Goal: Navigation & Orientation: Find specific page/section

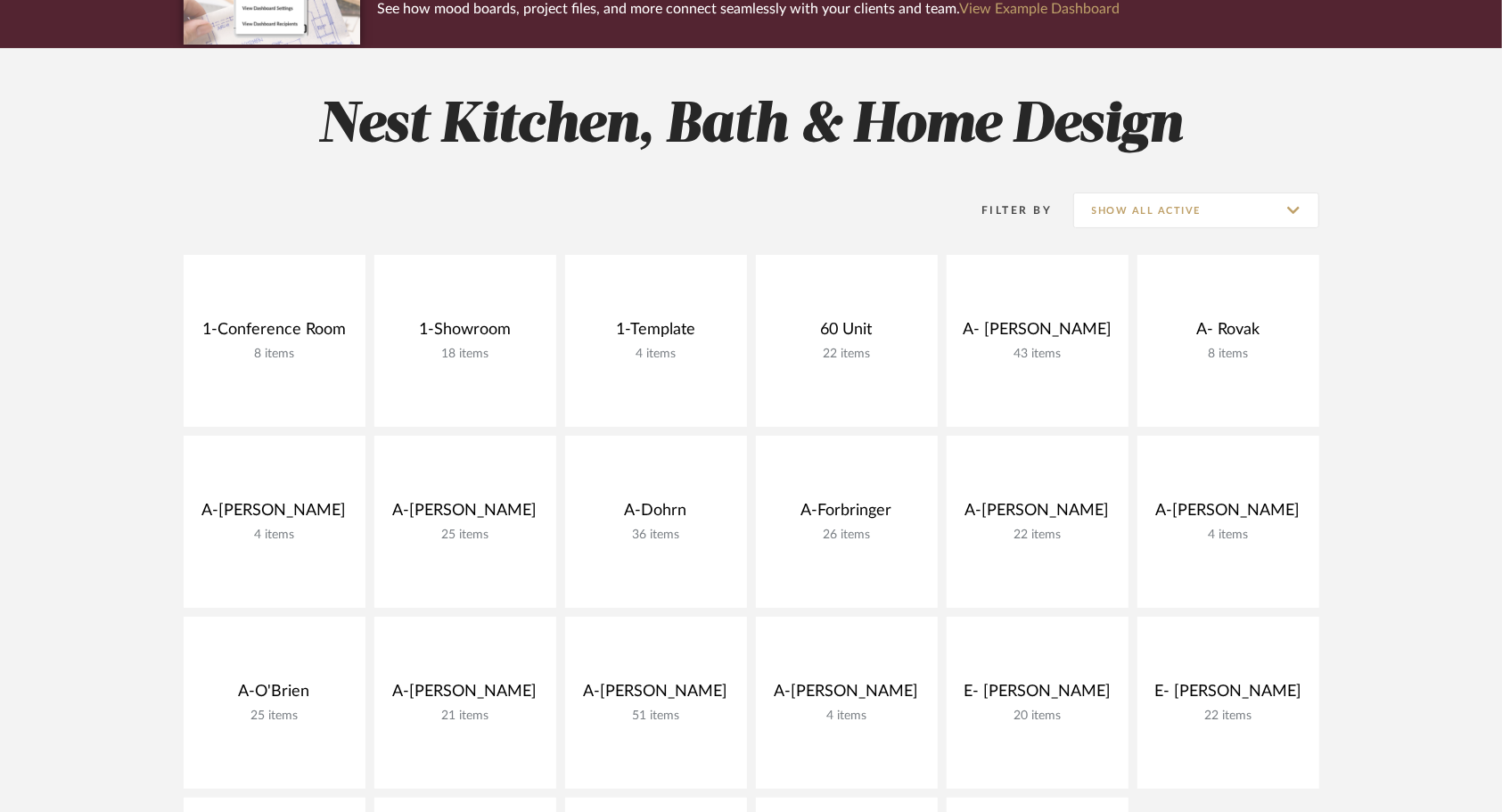
scroll to position [267, 0]
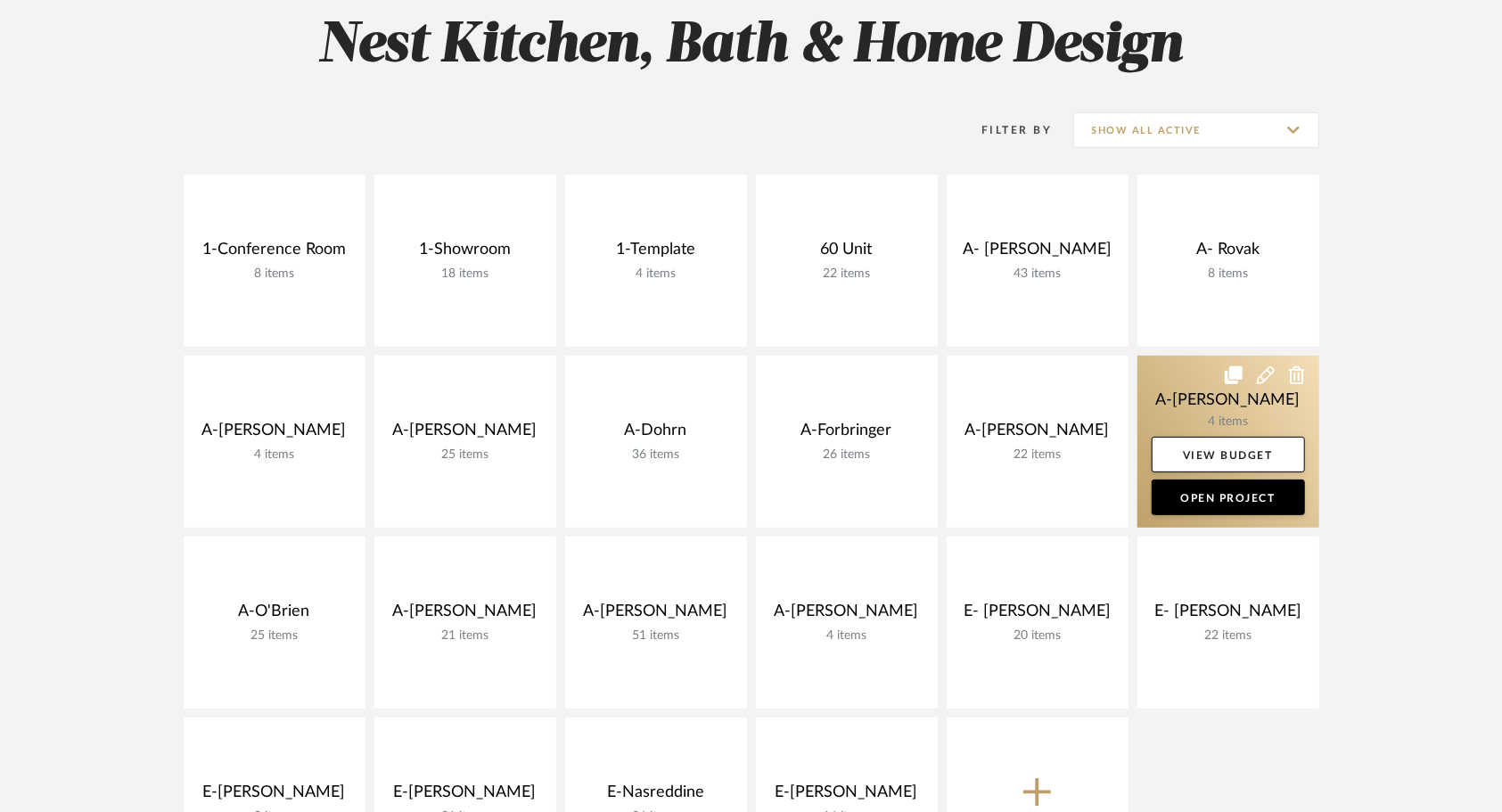
click at [1180, 397] on link at bounding box center [1228, 442] width 182 height 172
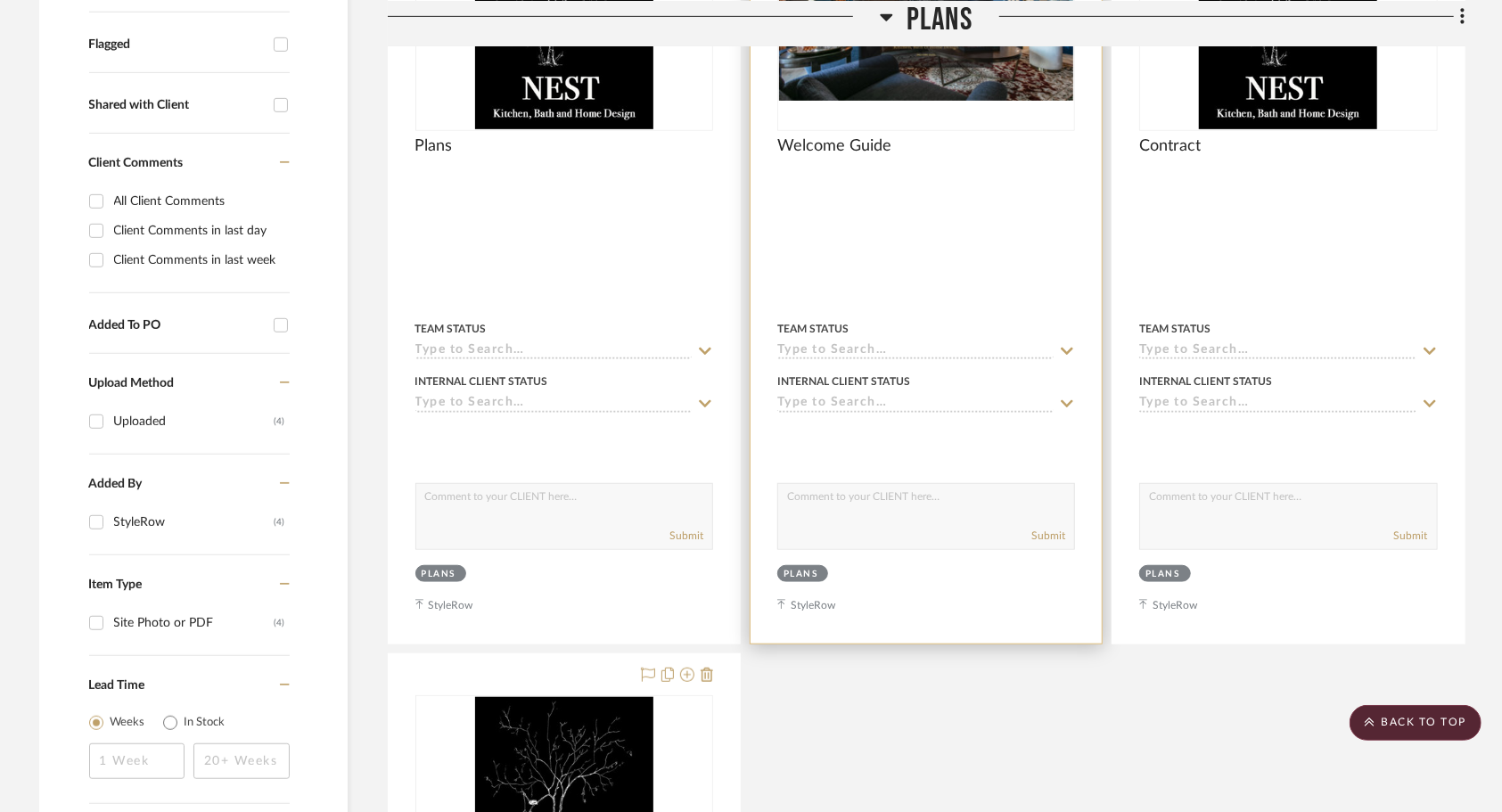
scroll to position [980, 0]
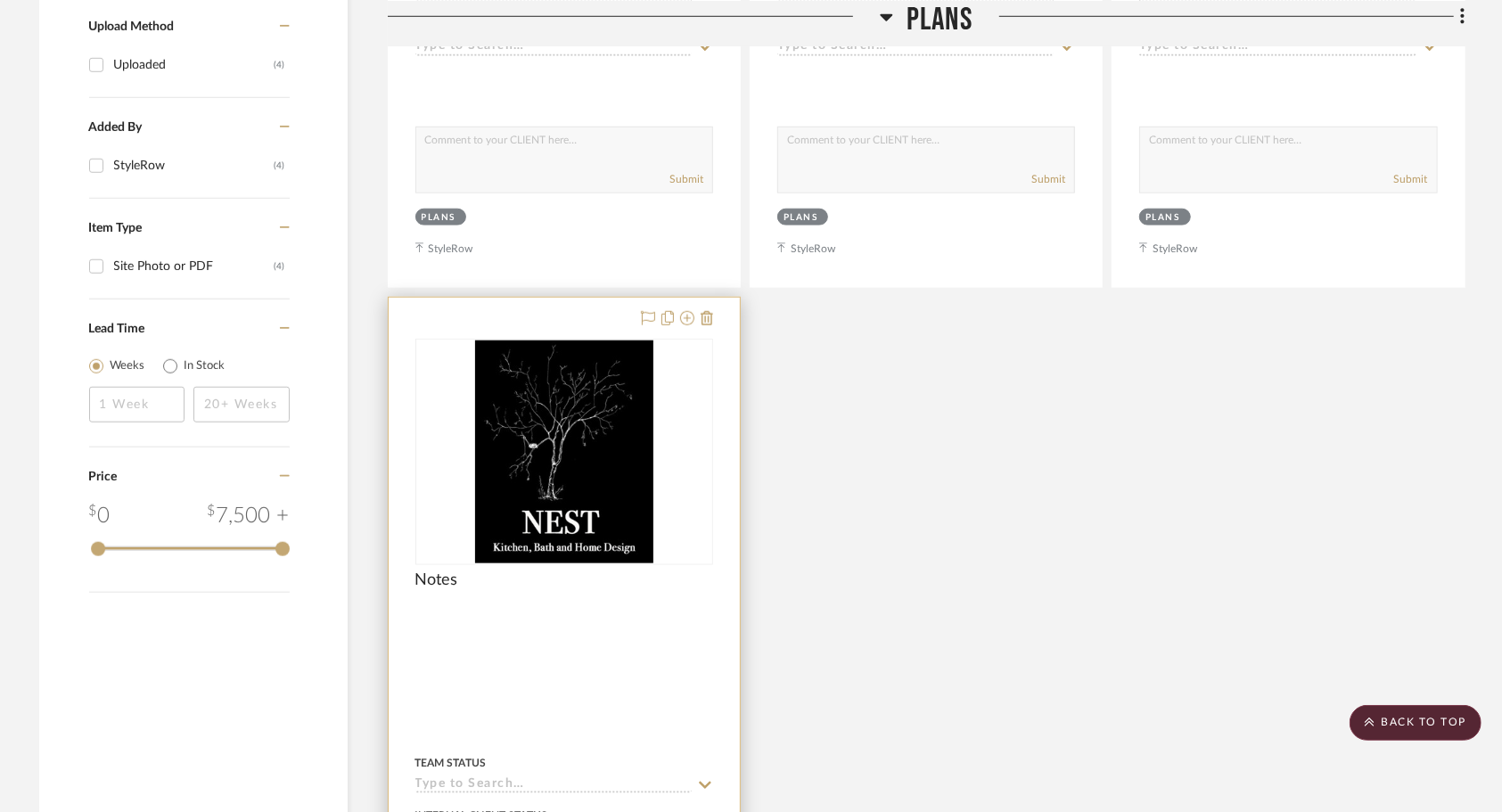
click at [544, 640] on div at bounding box center [564, 688] width 351 height 780
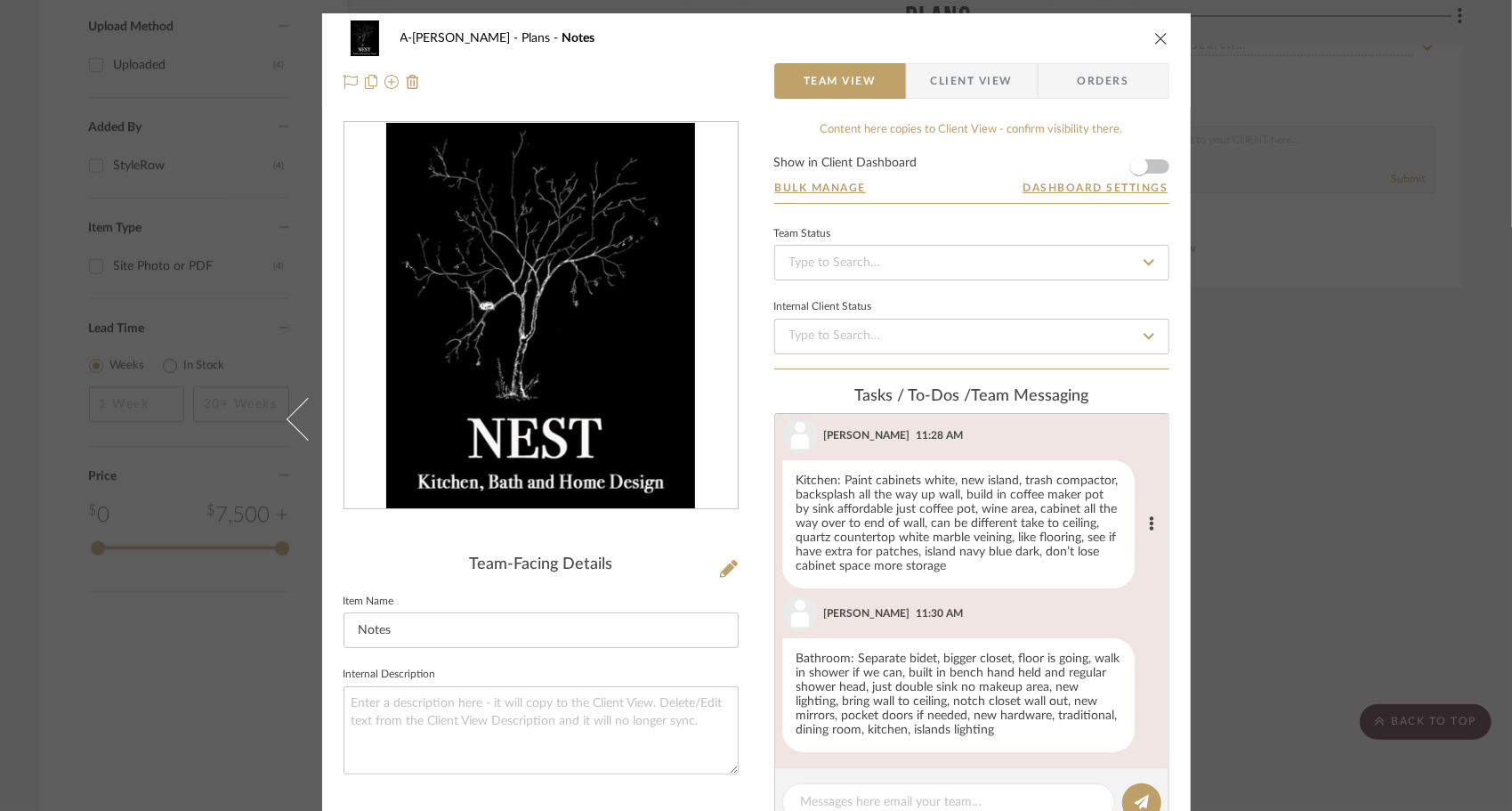
scroll to position [41, 0]
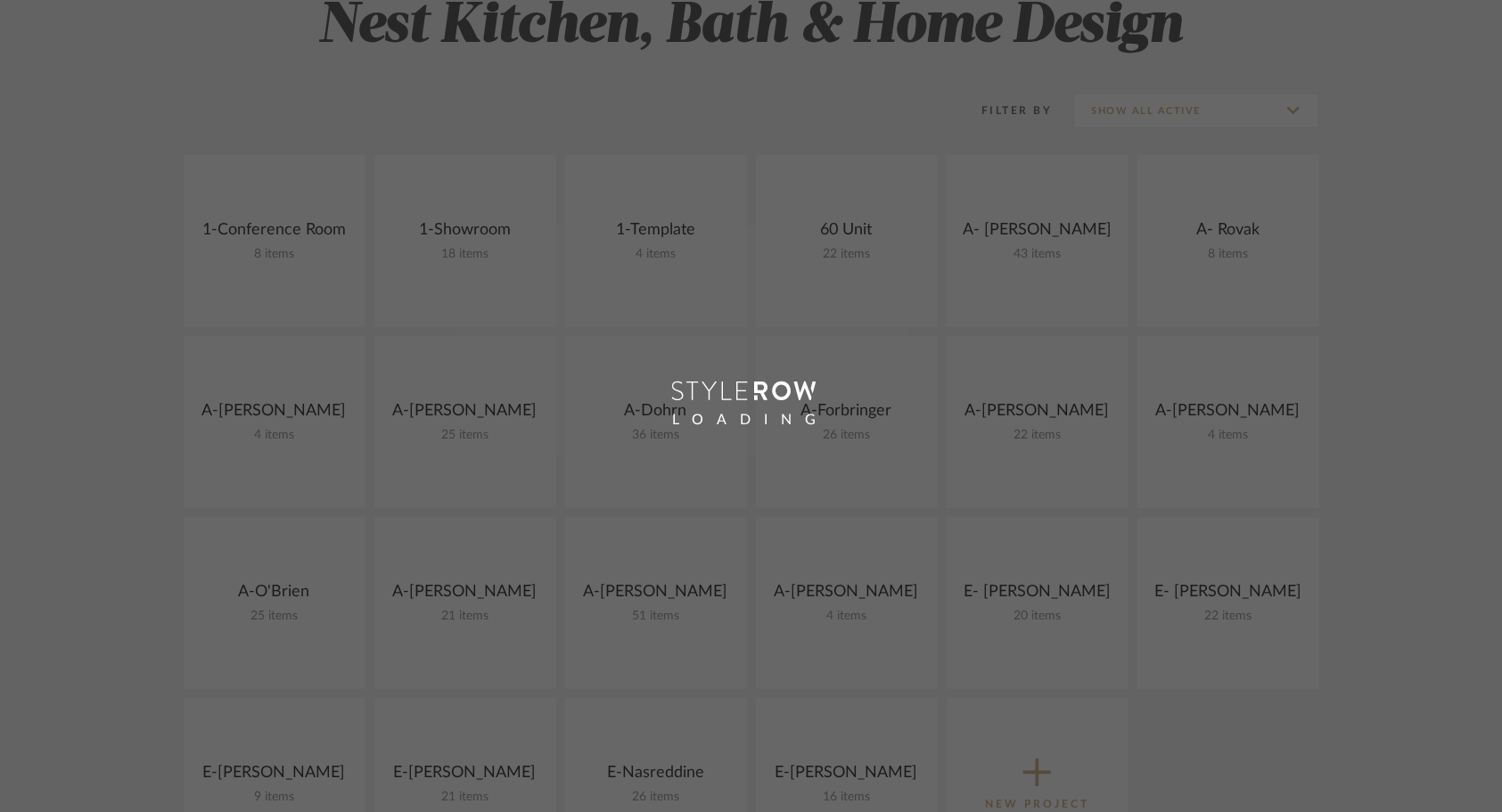
scroll to position [267, 0]
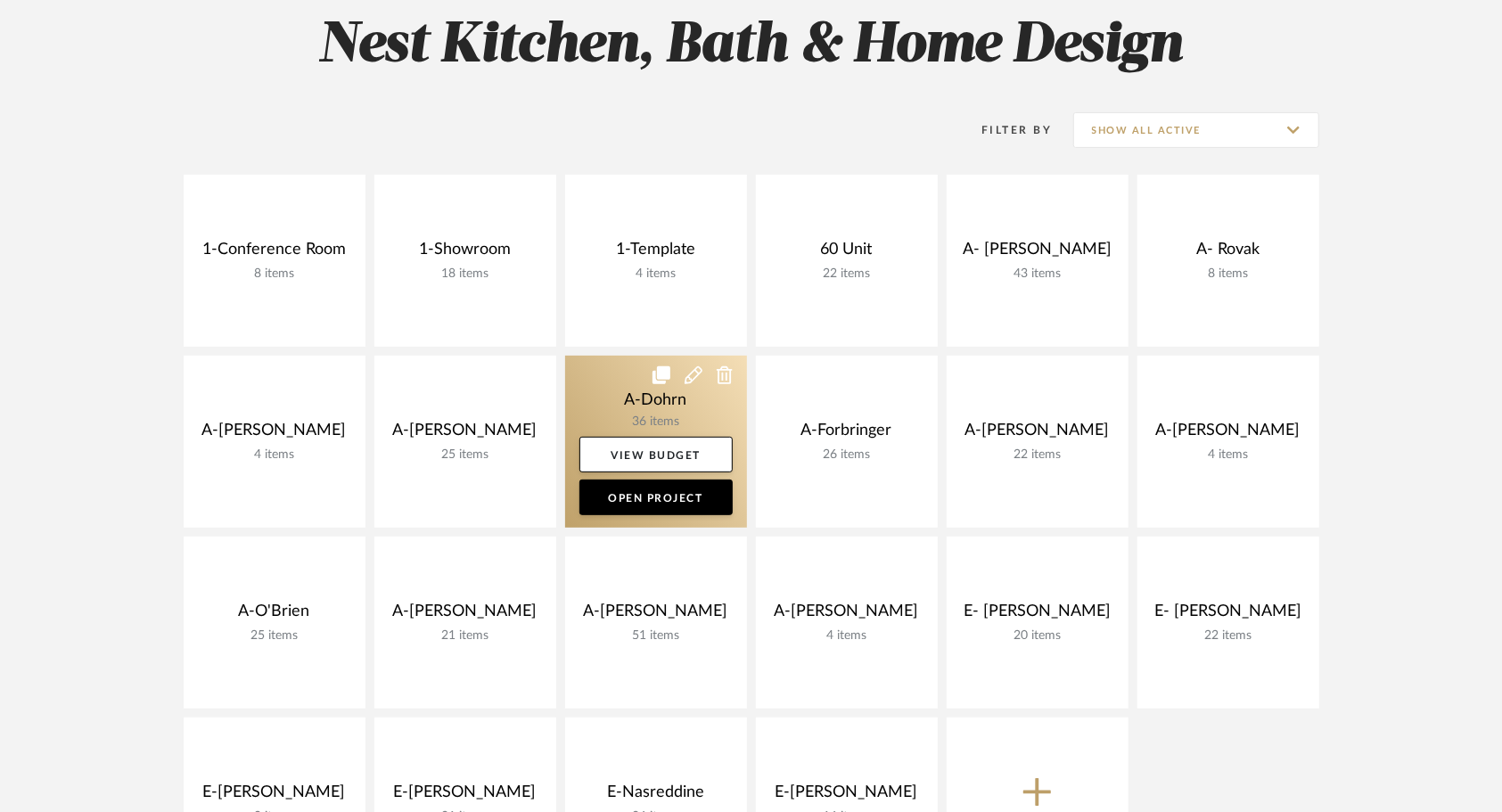
click at [614, 397] on link at bounding box center [656, 442] width 182 height 172
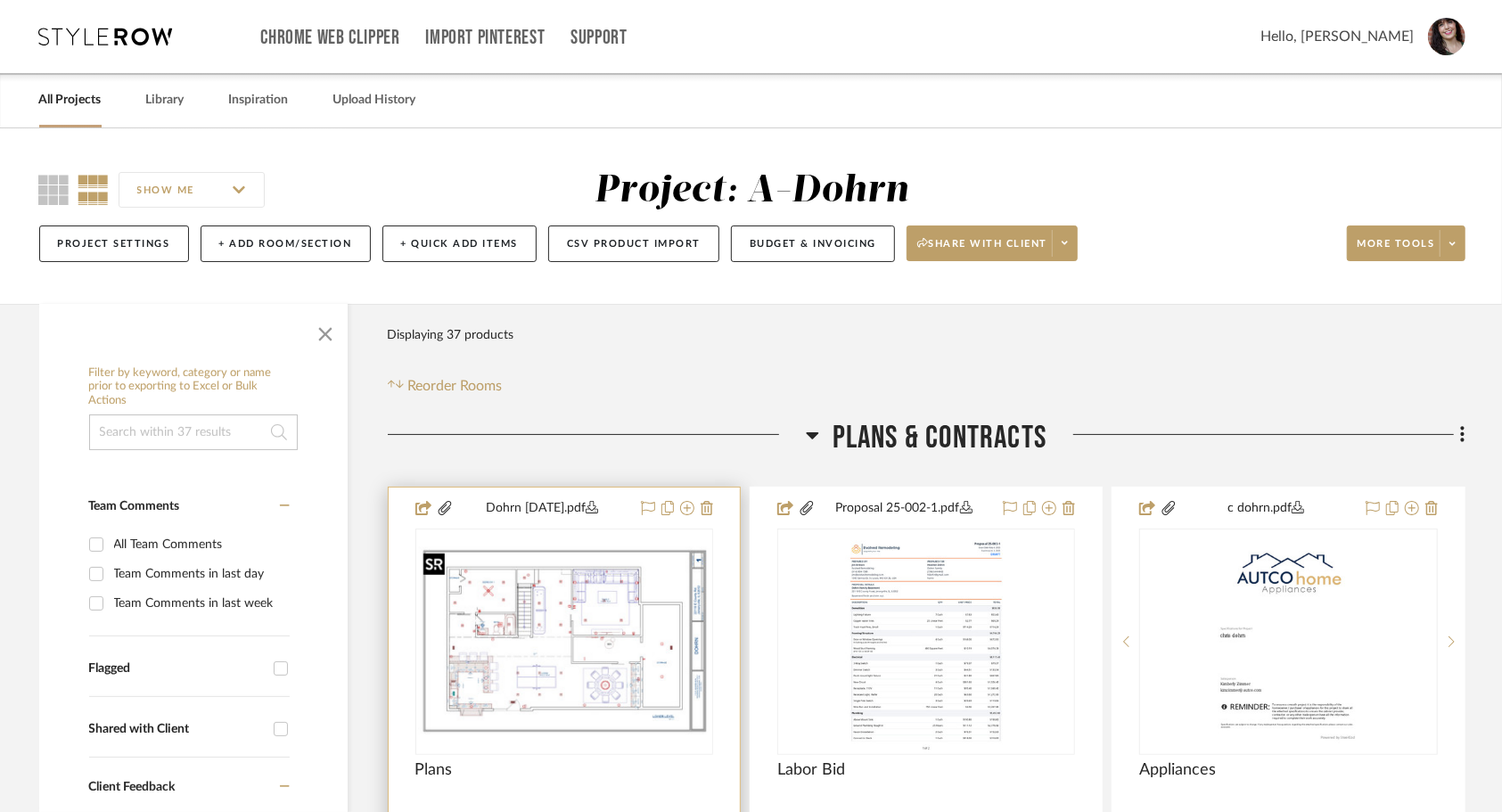
click at [591, 631] on img "0" at bounding box center [564, 642] width 294 height 190
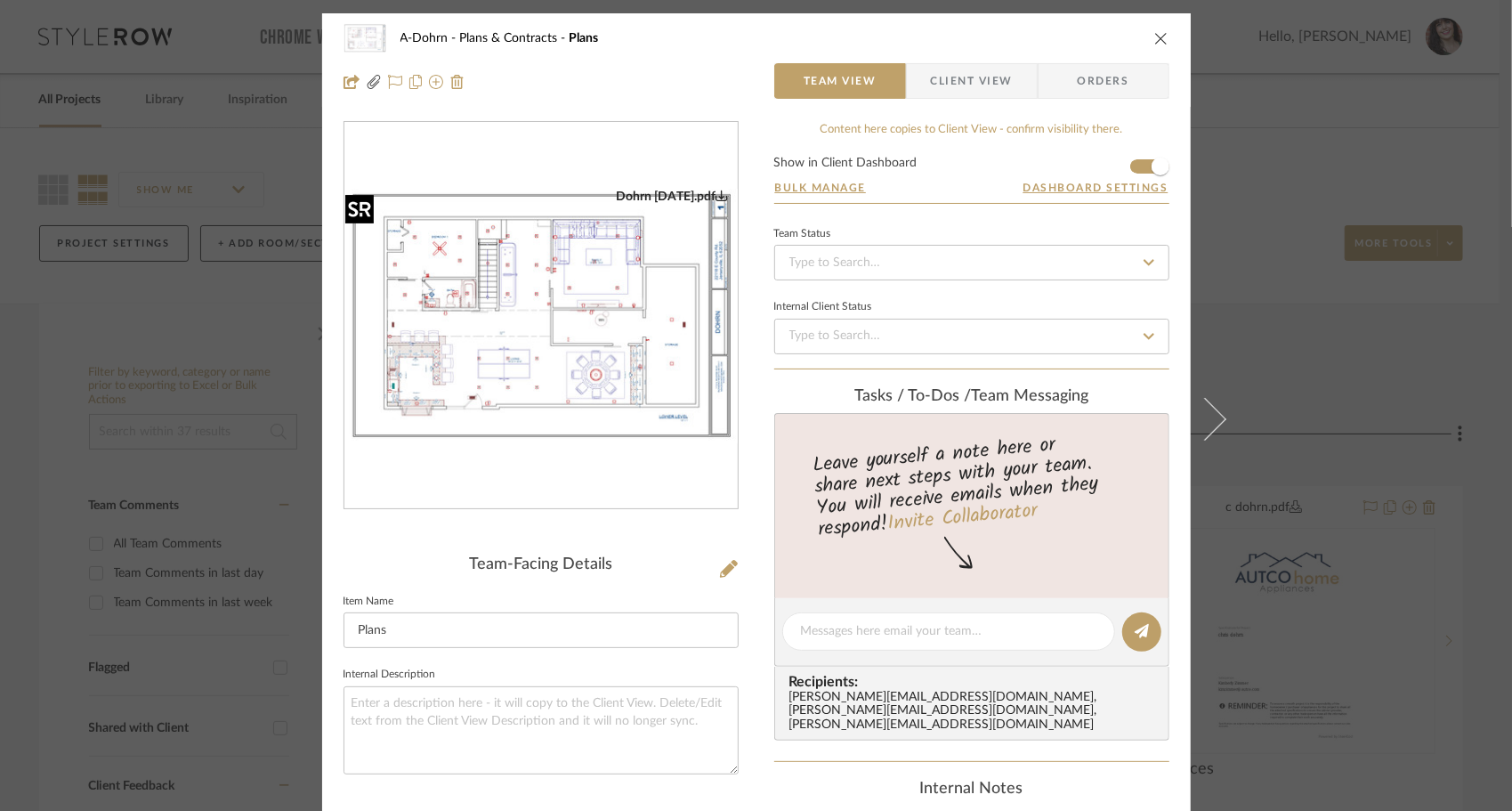
click at [594, 302] on img "0" at bounding box center [540, 315] width 393 height 254
drag, startPoint x: 1155, startPoint y: 40, endPoint x: 1146, endPoint y: 46, distance: 10.8
click at [1156, 41] on icon "close" at bounding box center [1161, 38] width 14 height 14
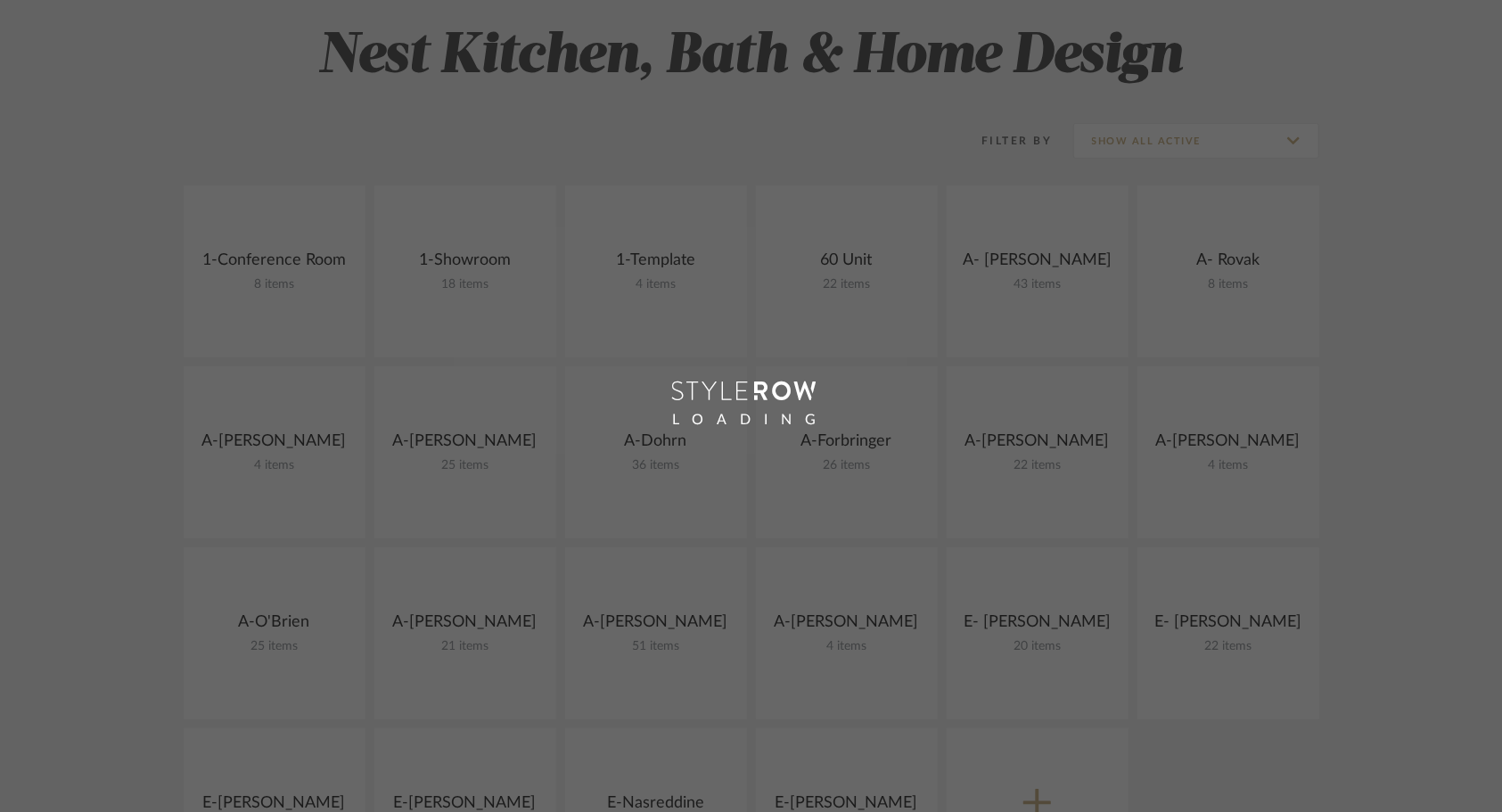
scroll to position [267, 0]
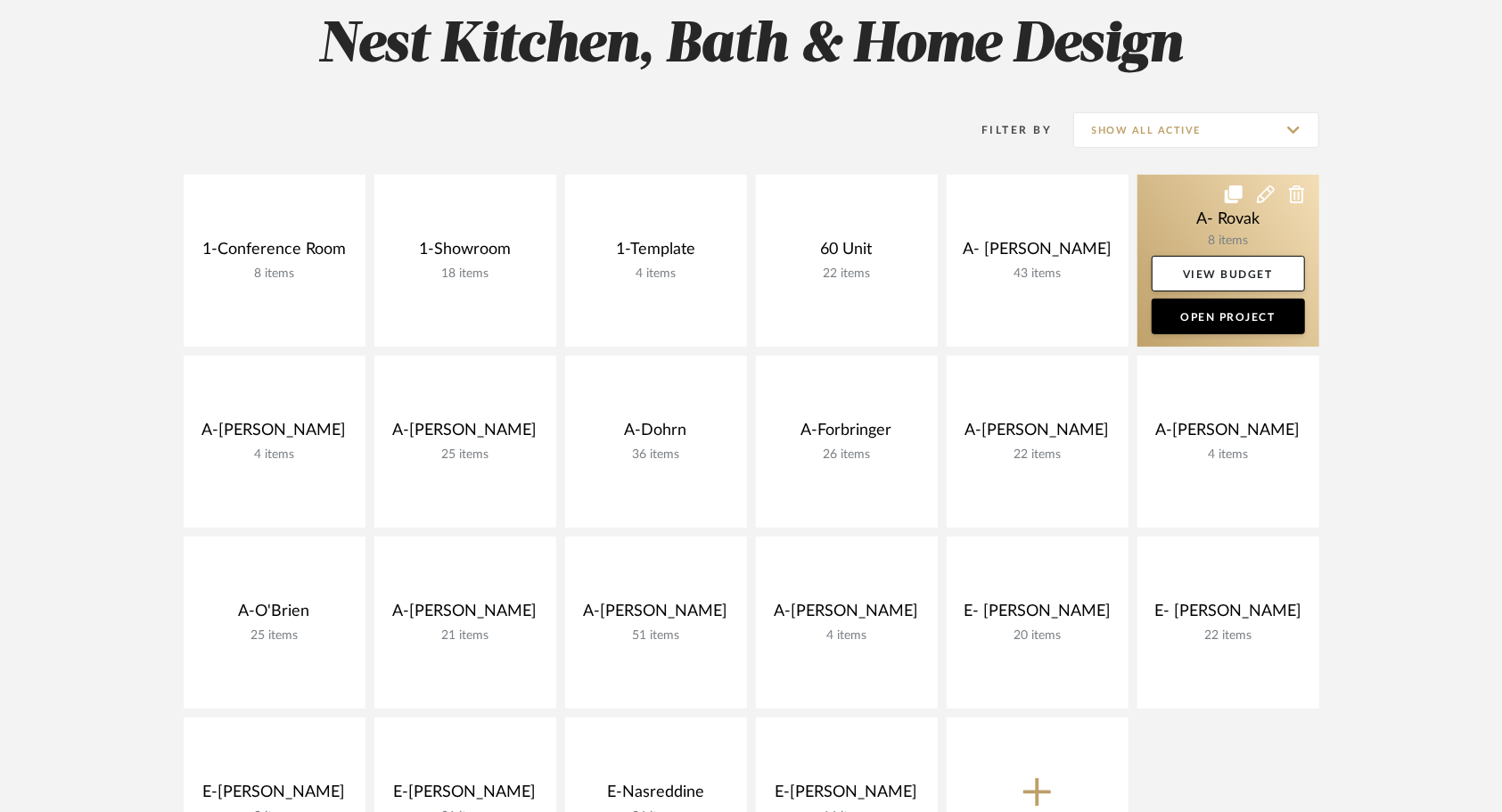
click at [1189, 208] on link at bounding box center [1228, 261] width 182 height 172
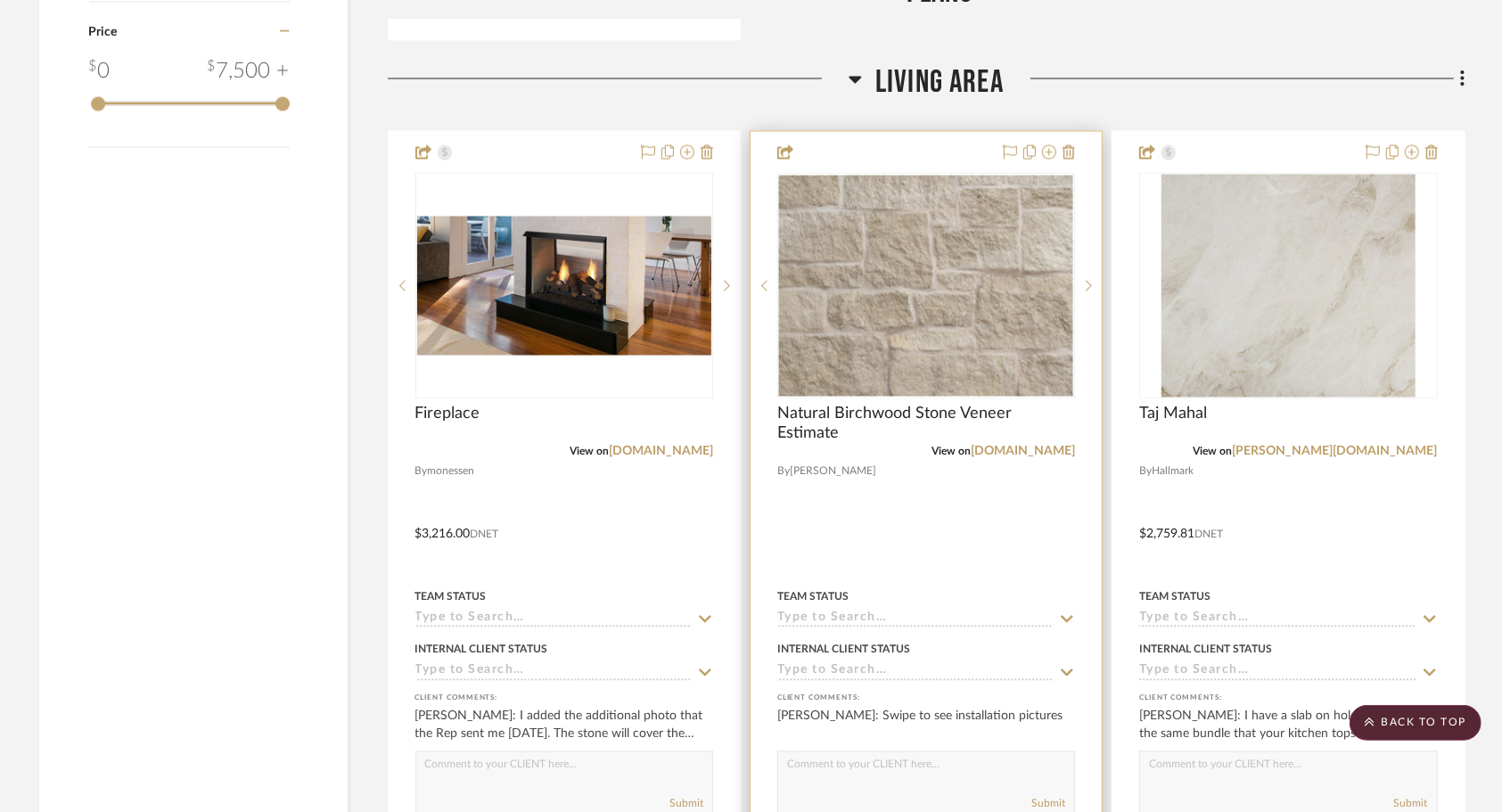
scroll to position [1961, 0]
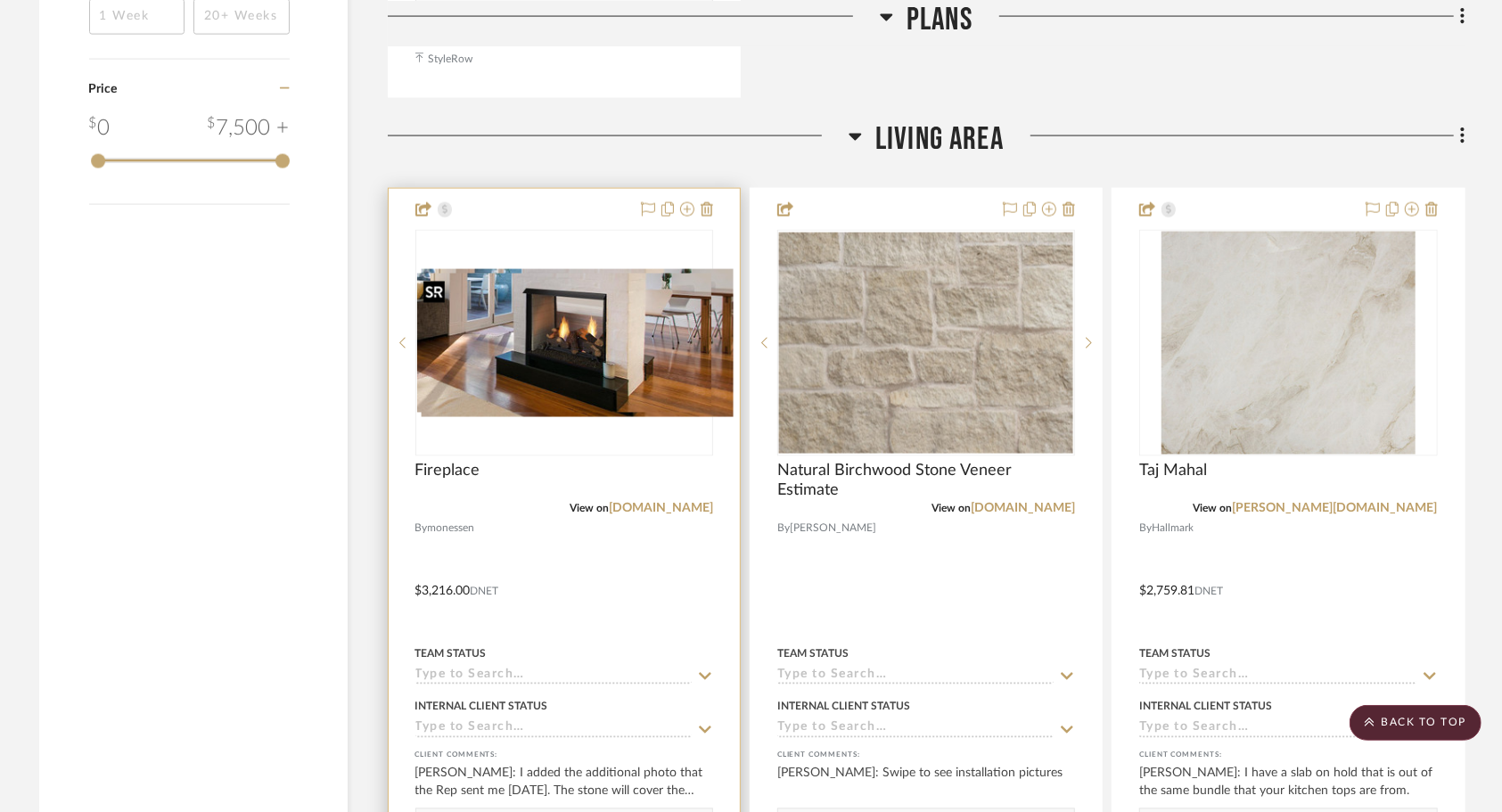
click at [596, 394] on div at bounding box center [564, 344] width 298 height 226
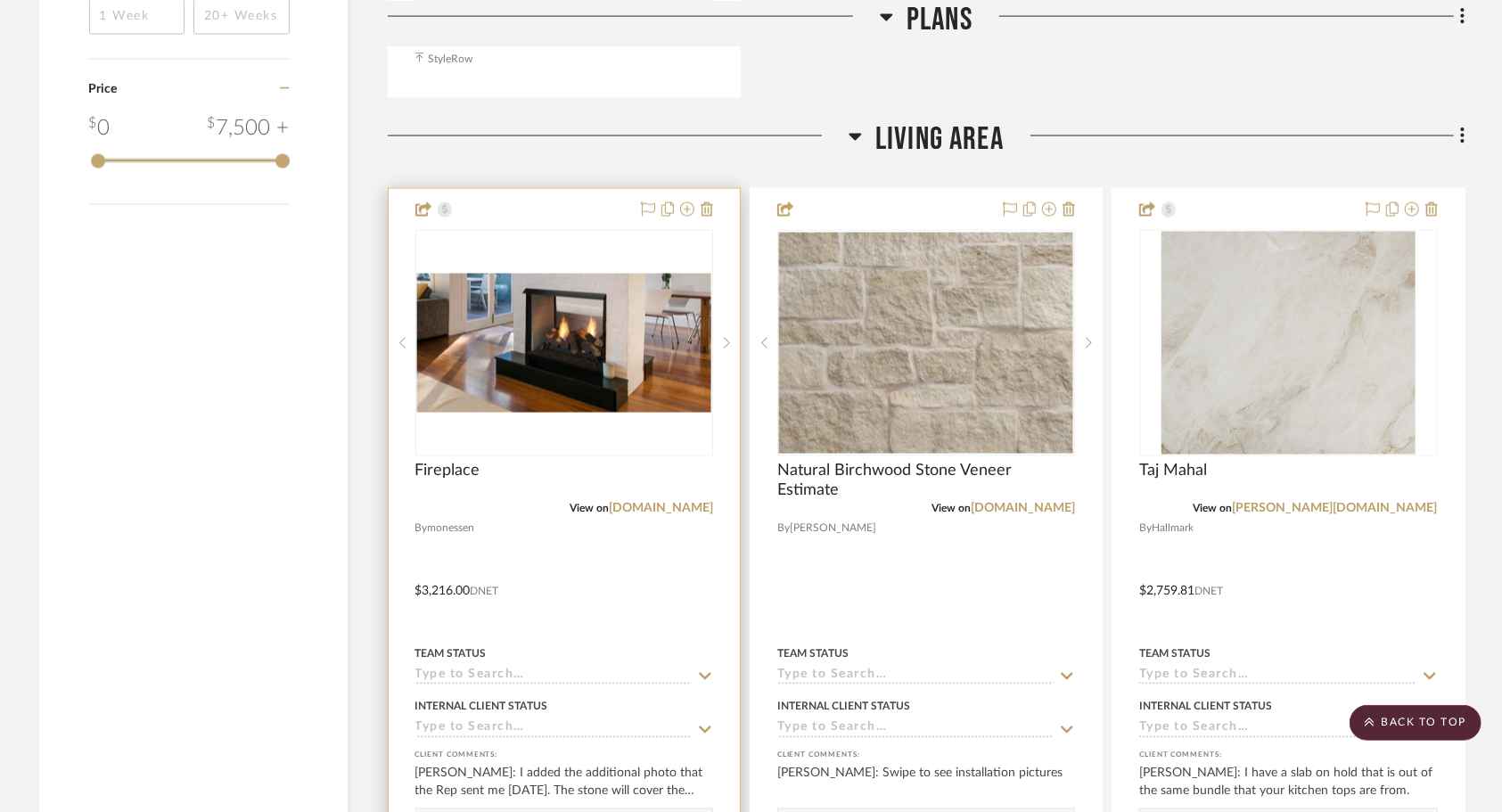
click at [594, 546] on div at bounding box center [564, 579] width 351 height 780
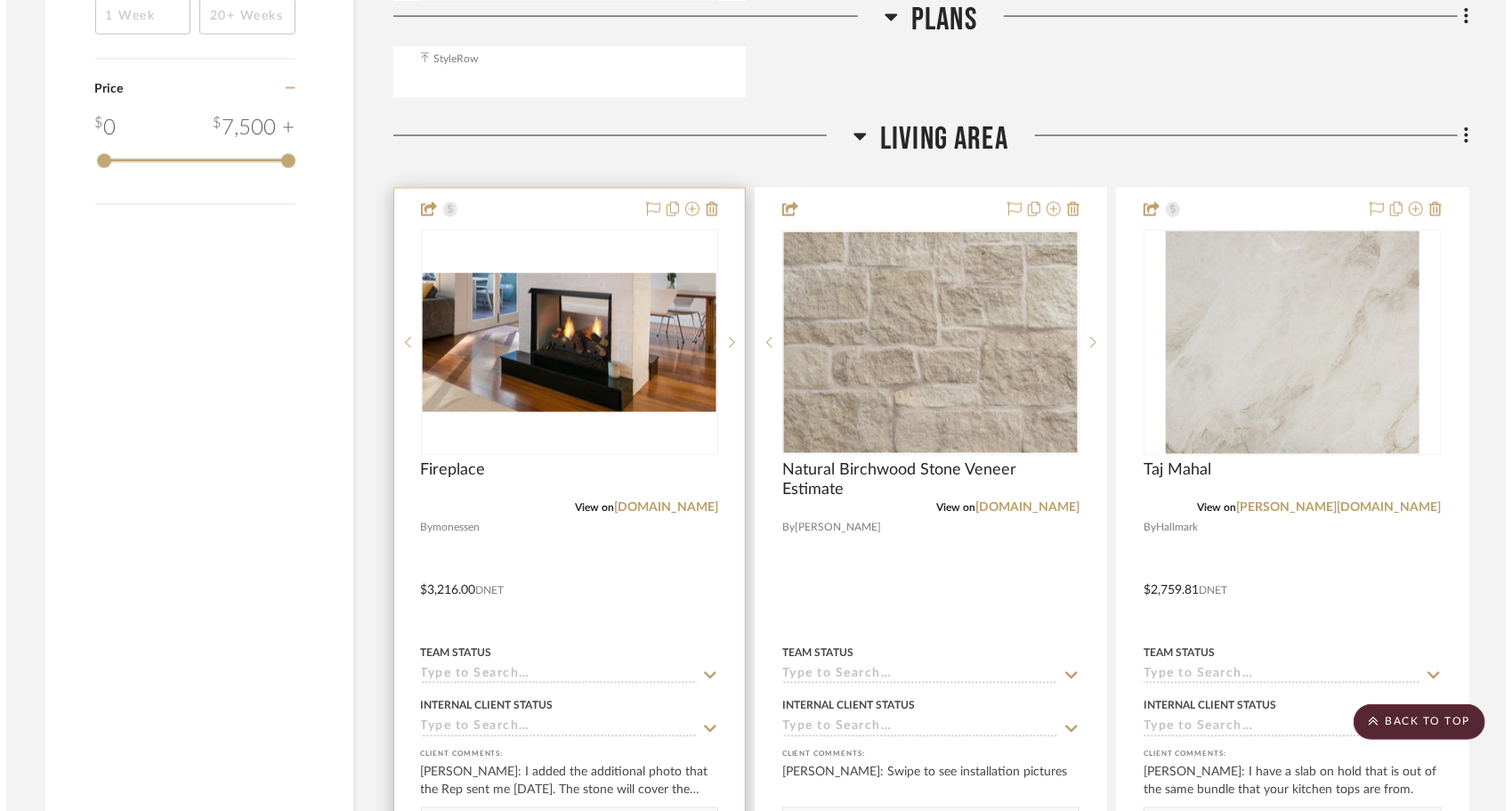
scroll to position [0, 0]
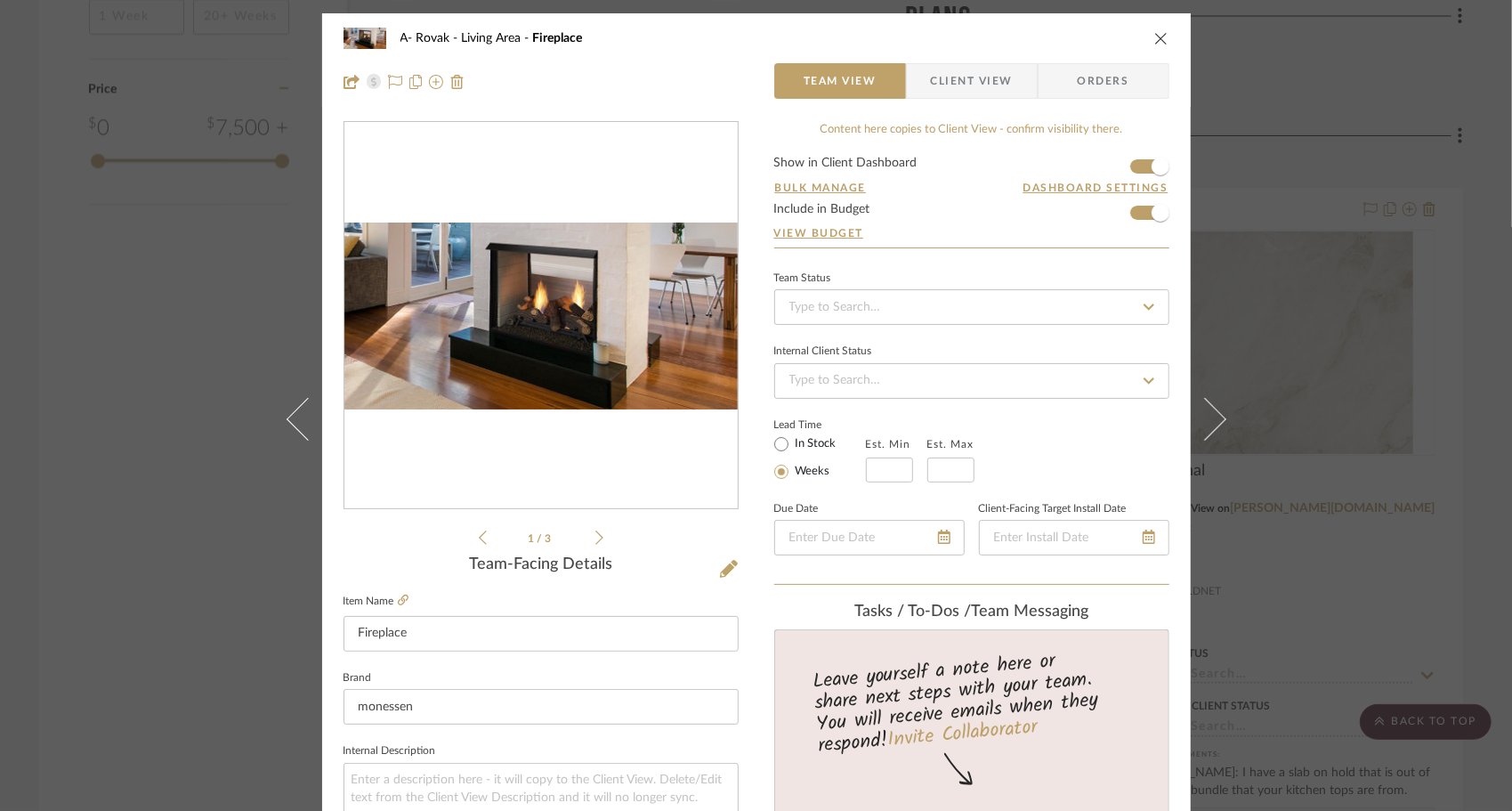
click at [622, 347] on img "0" at bounding box center [540, 315] width 393 height 187
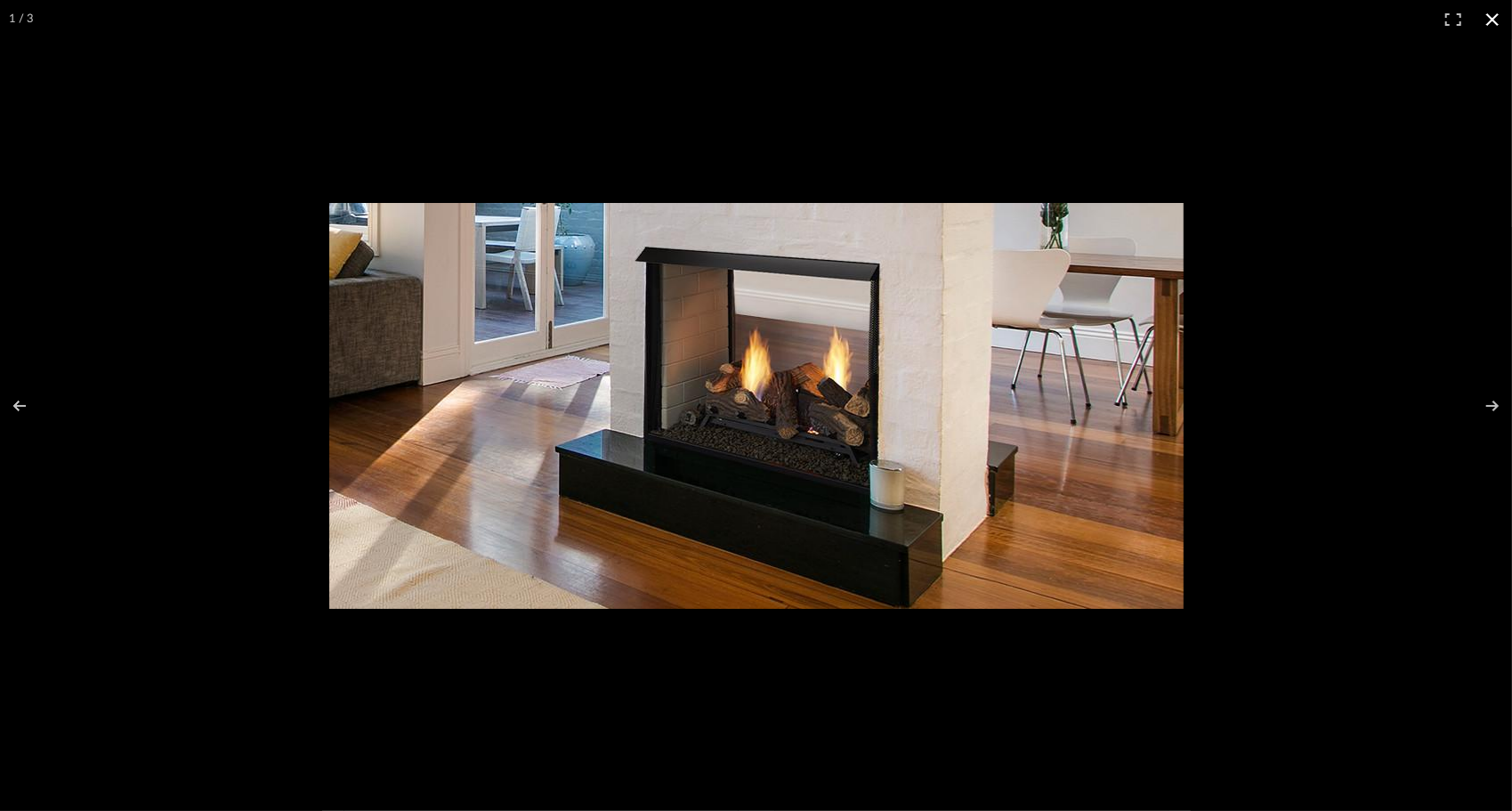
click at [1494, 16] on button at bounding box center [1492, 19] width 40 height 40
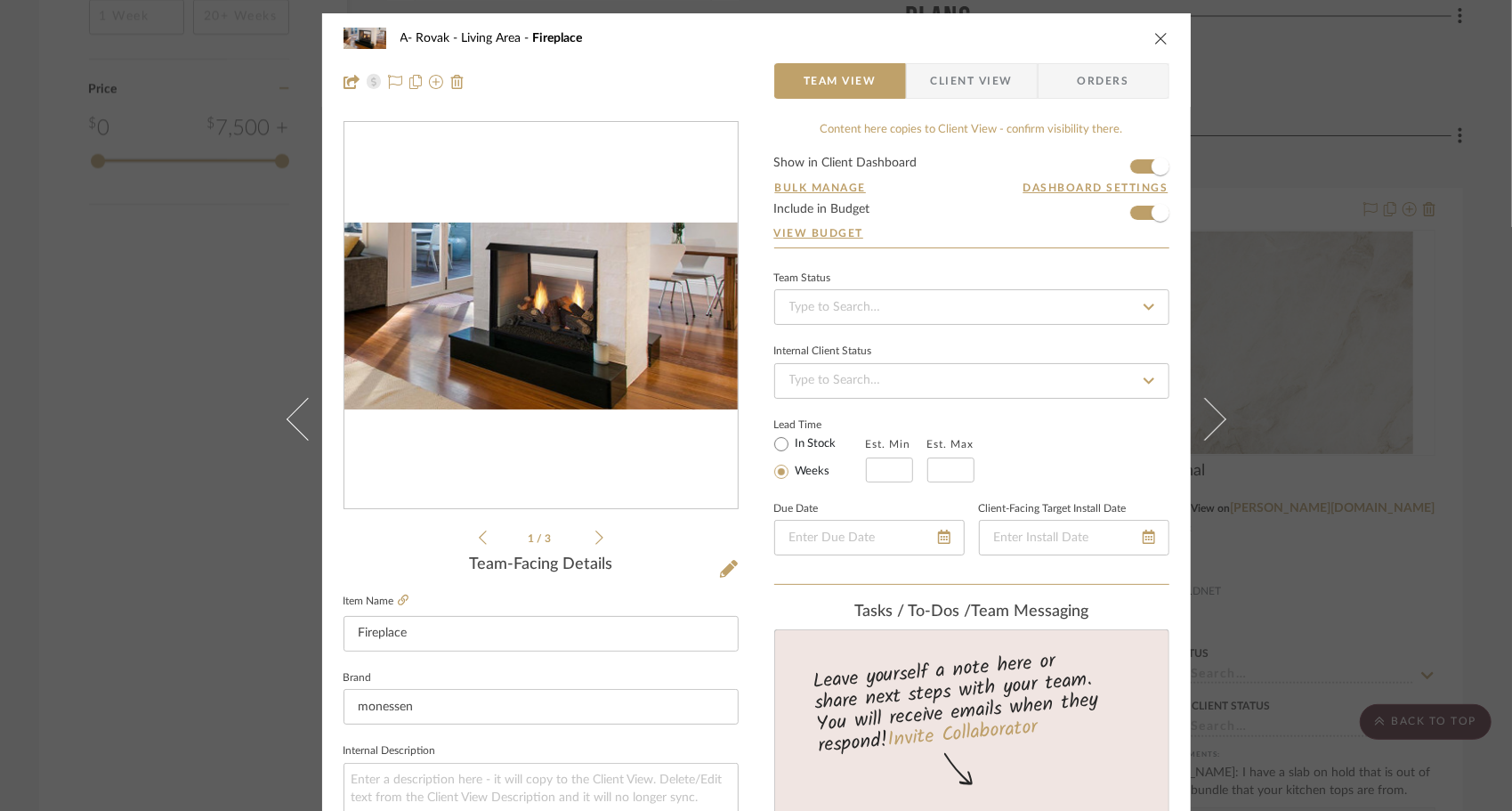
click at [1160, 31] on icon "close" at bounding box center [1161, 38] width 14 height 14
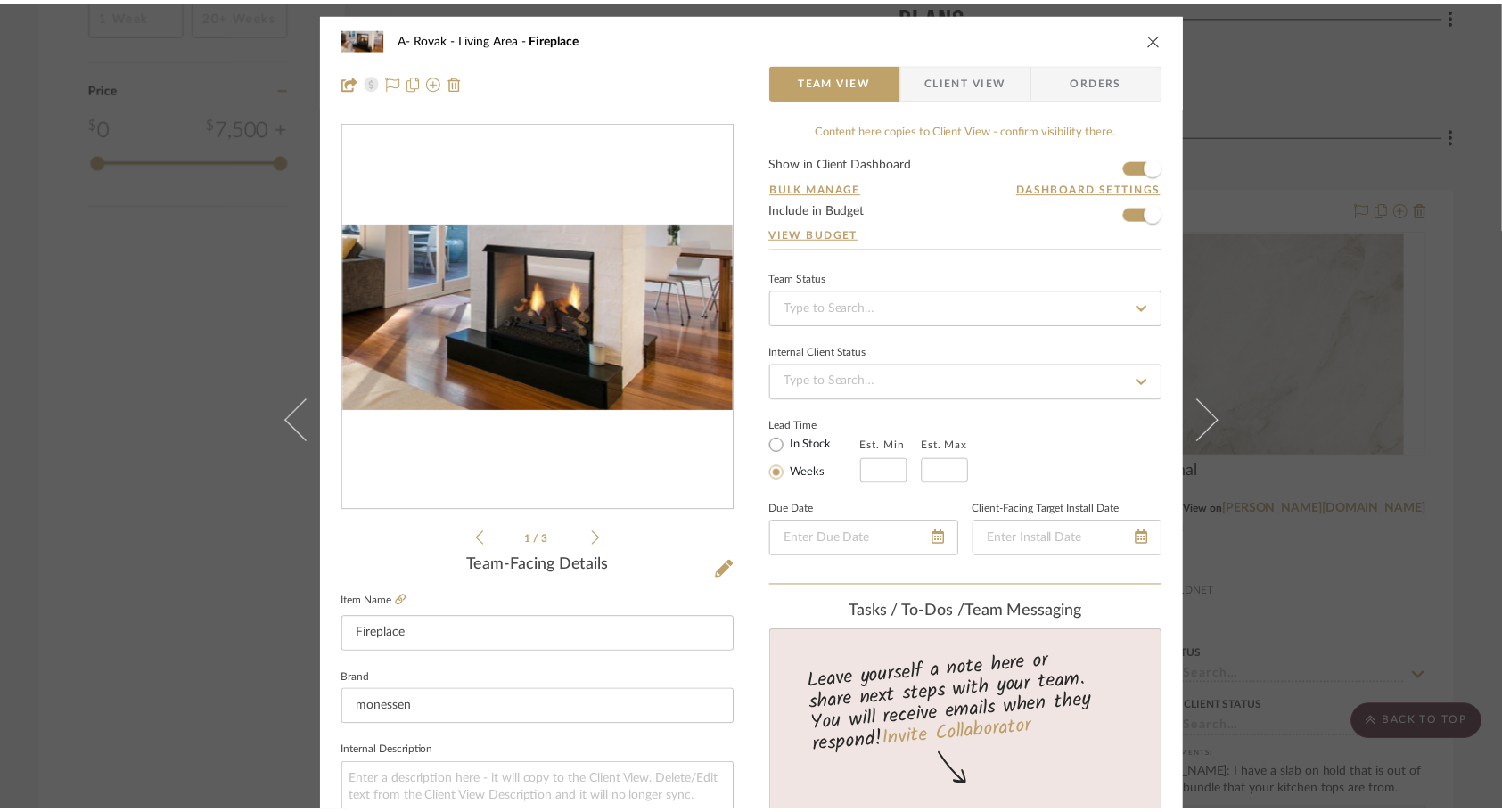
scroll to position [1961, 0]
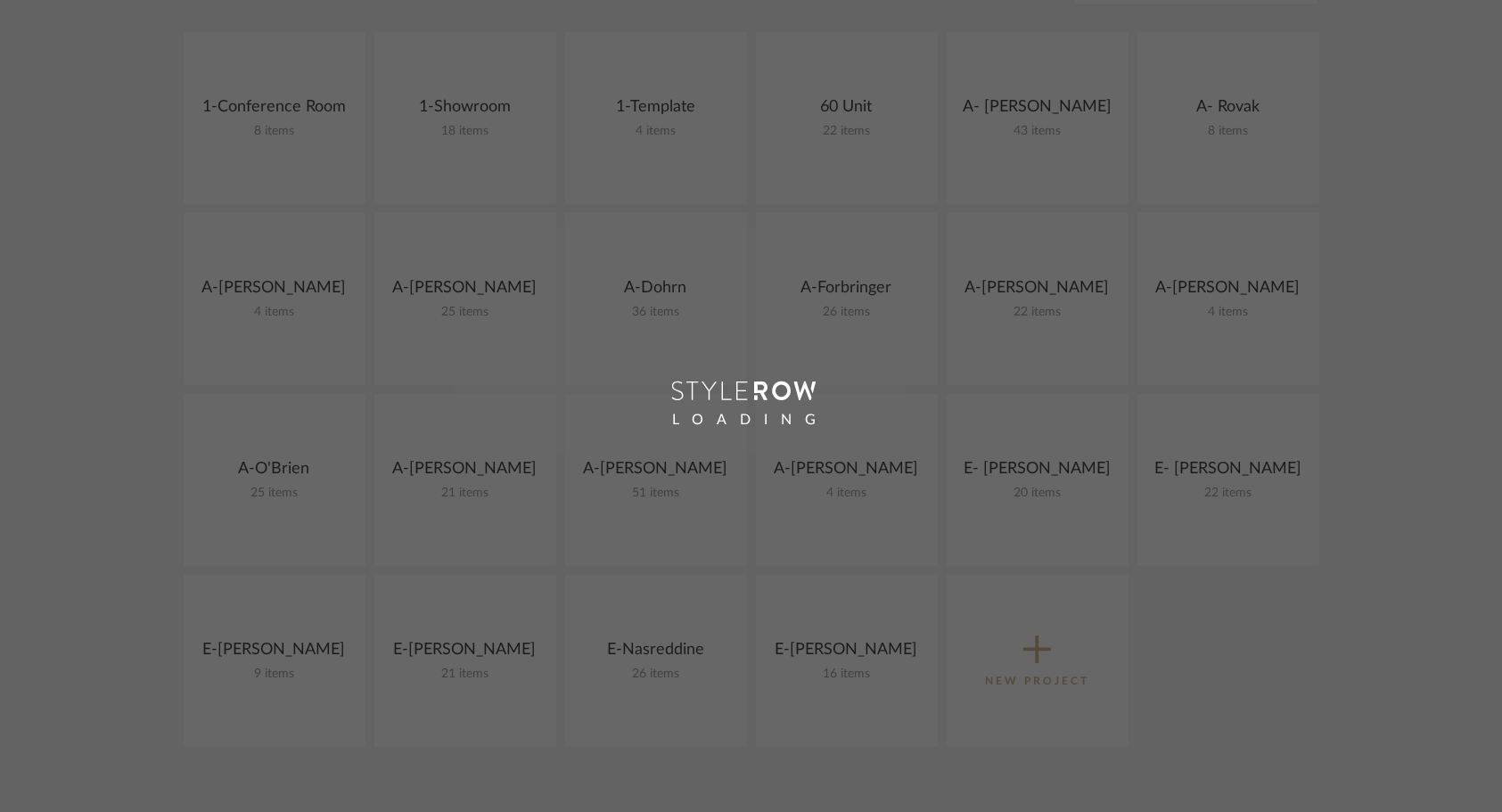
scroll to position [267, 0]
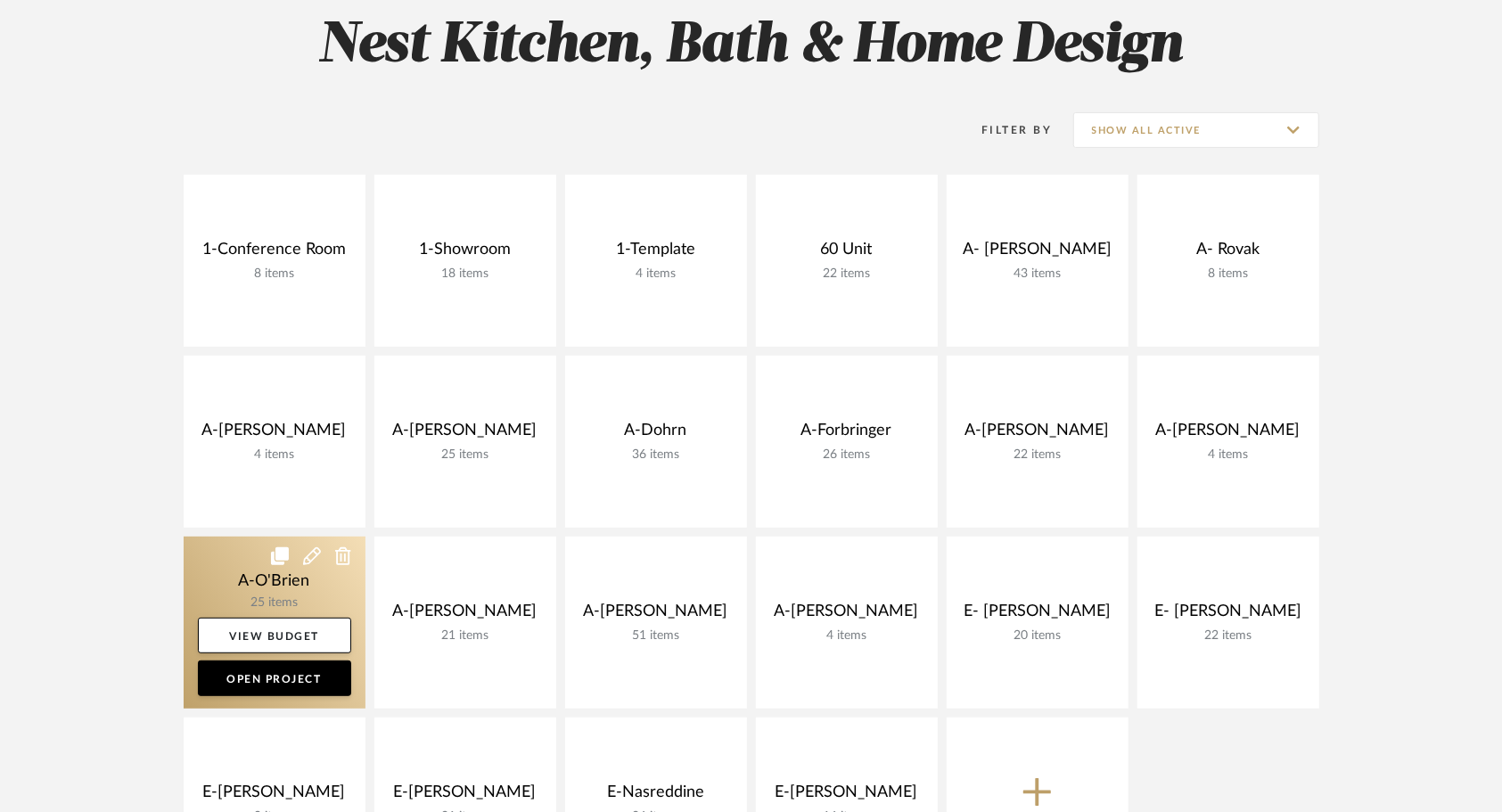
click at [249, 572] on link at bounding box center [275, 622] width 182 height 172
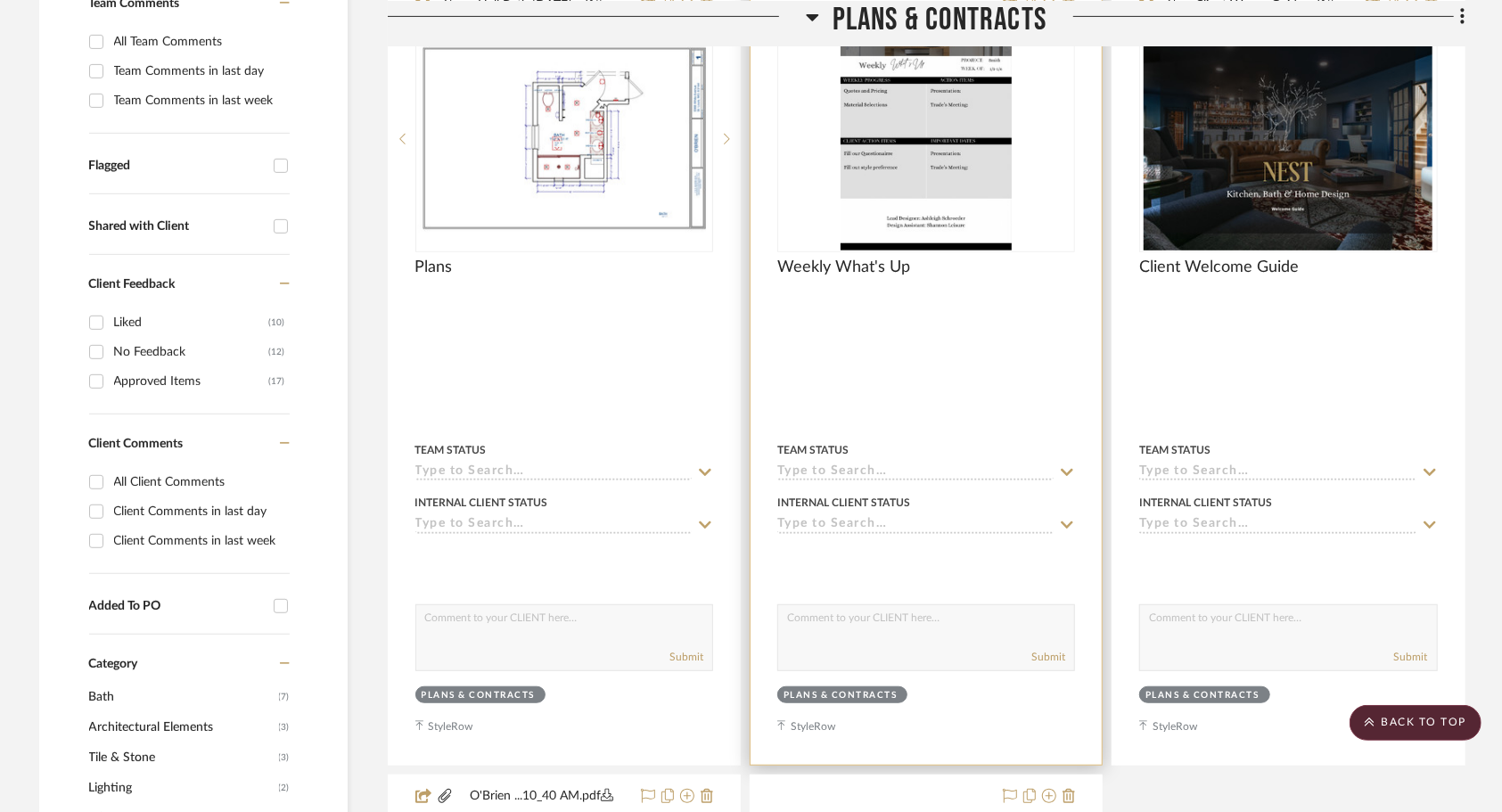
scroll to position [356, 0]
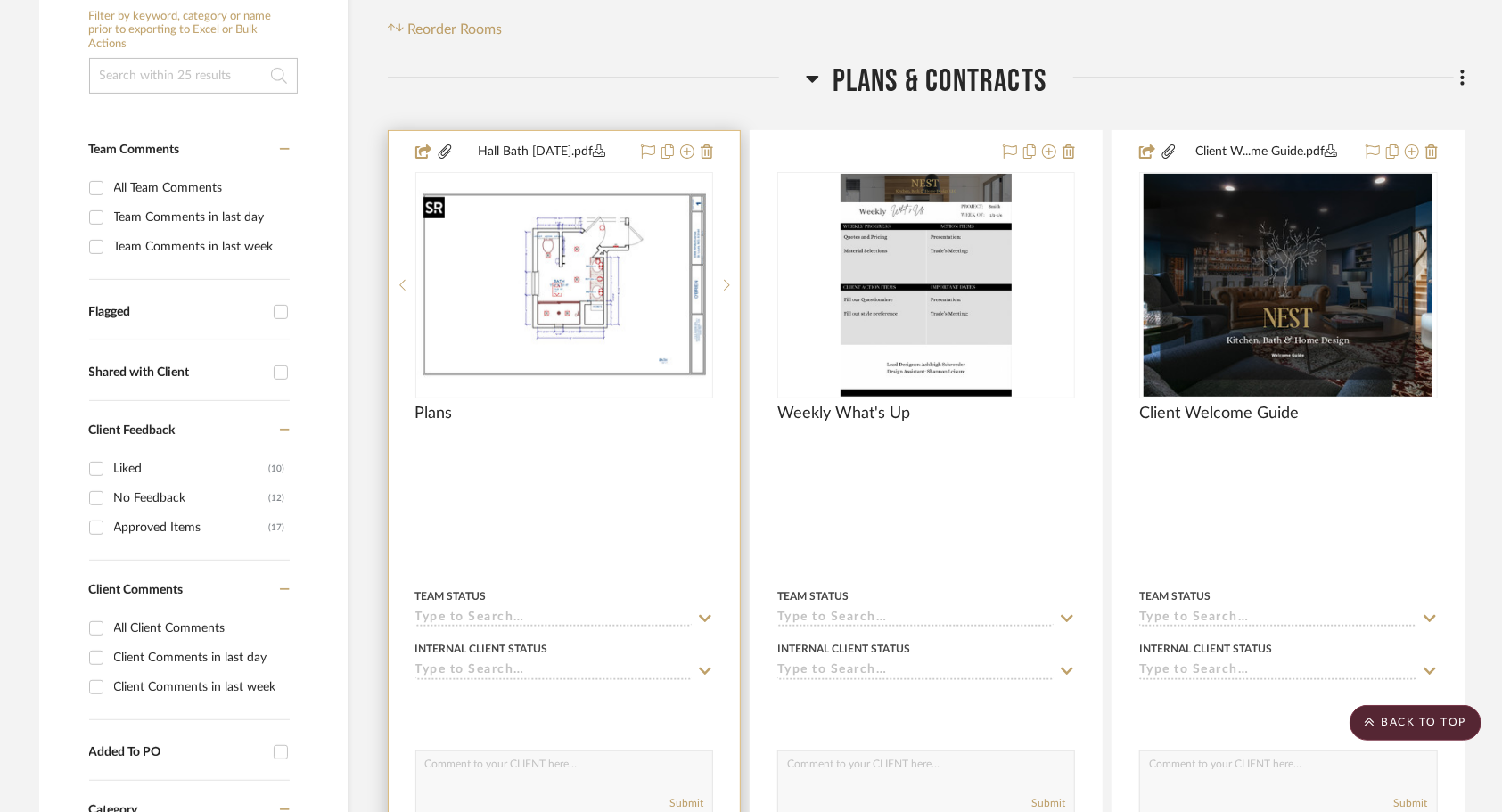
click at [568, 280] on img "0" at bounding box center [564, 285] width 294 height 190
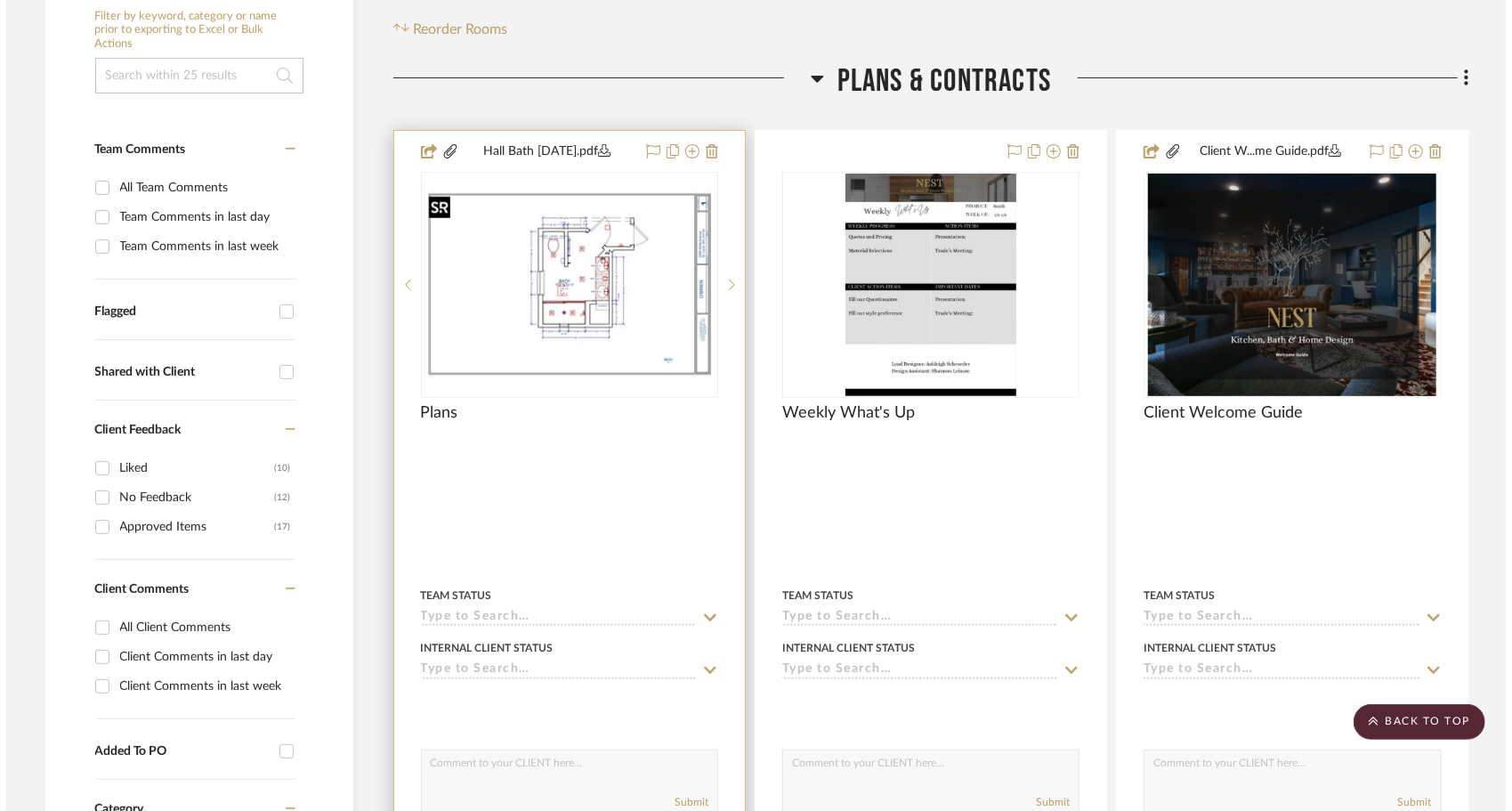
scroll to position [0, 0]
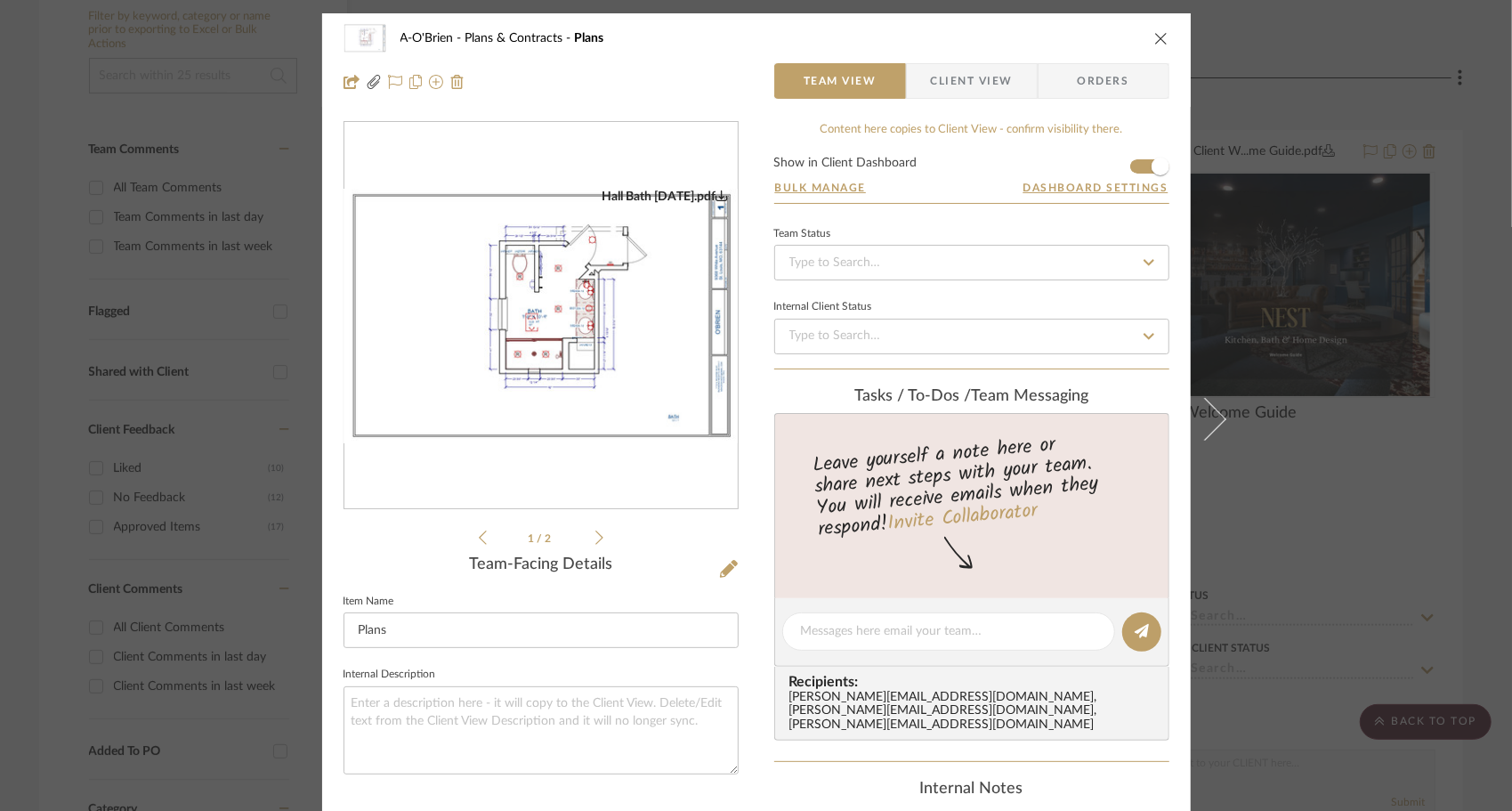
click at [565, 356] on img "0" at bounding box center [540, 315] width 393 height 254
